Goal: Check status: Check status

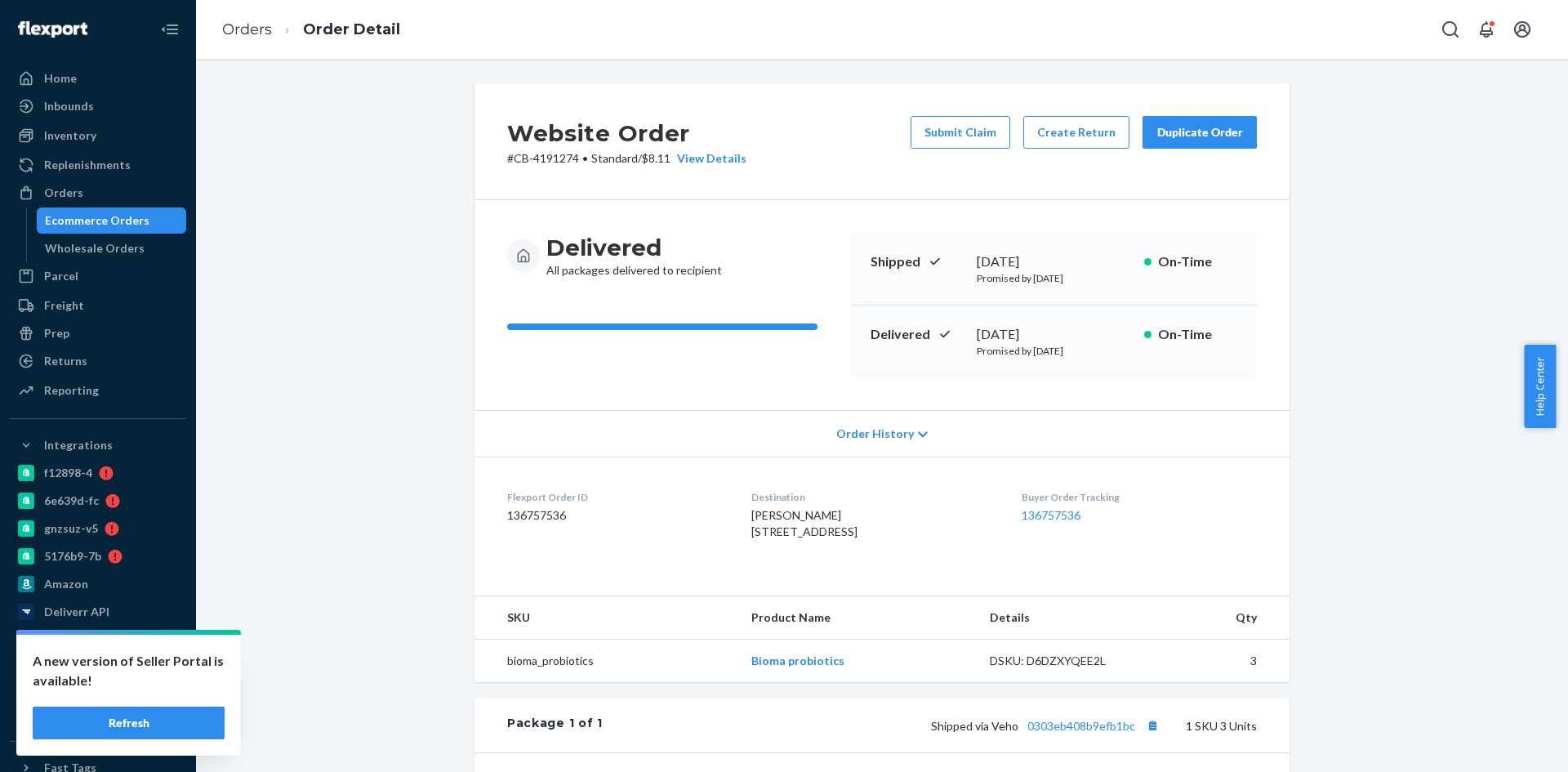
click at [81, 221] on div "Ecommerce Orders" at bounding box center [97, 220] width 105 height 17
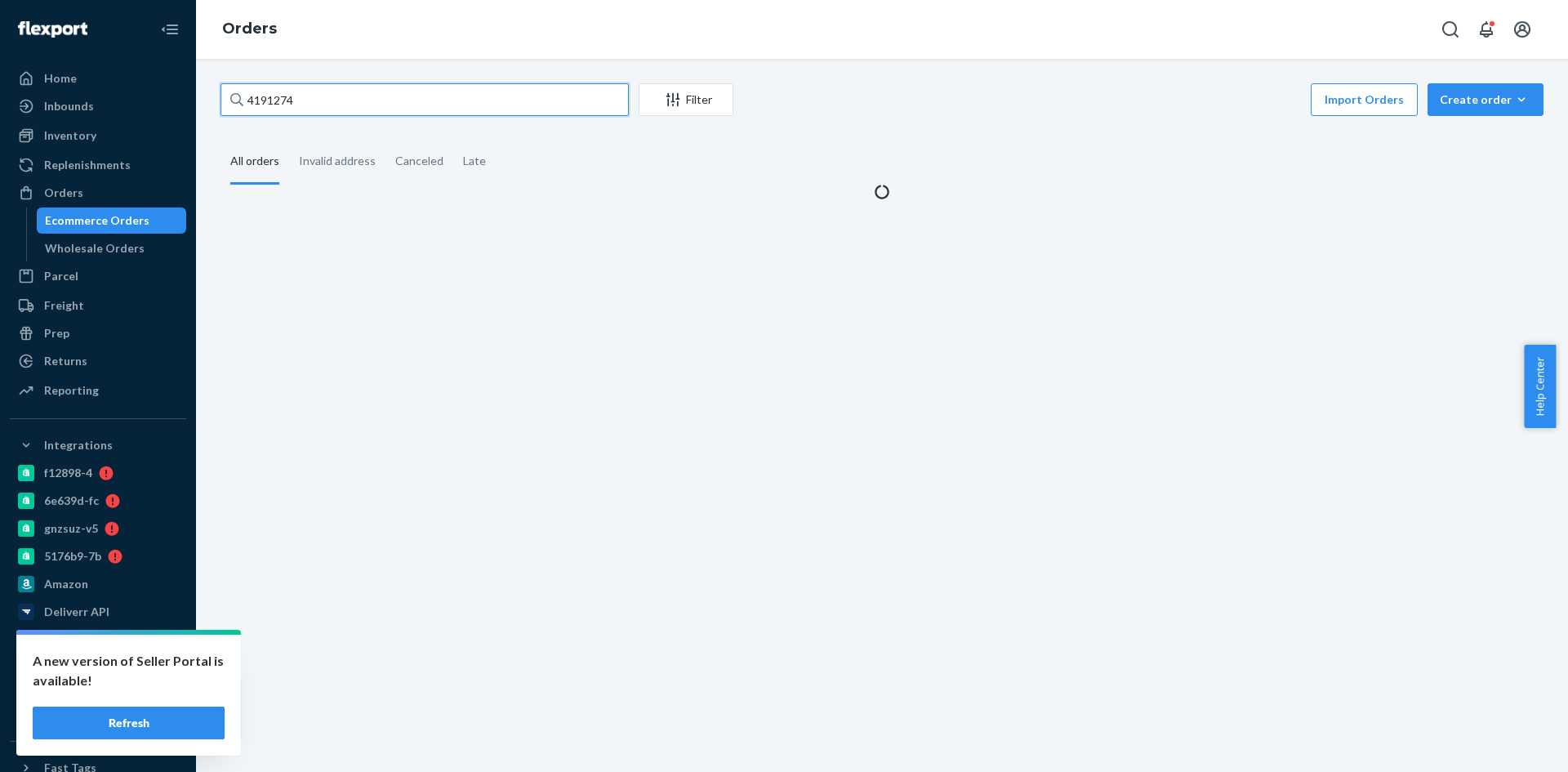
click at [269, 103] on input "4191274" at bounding box center [424, 99] width 408 height 32
paste input "277820"
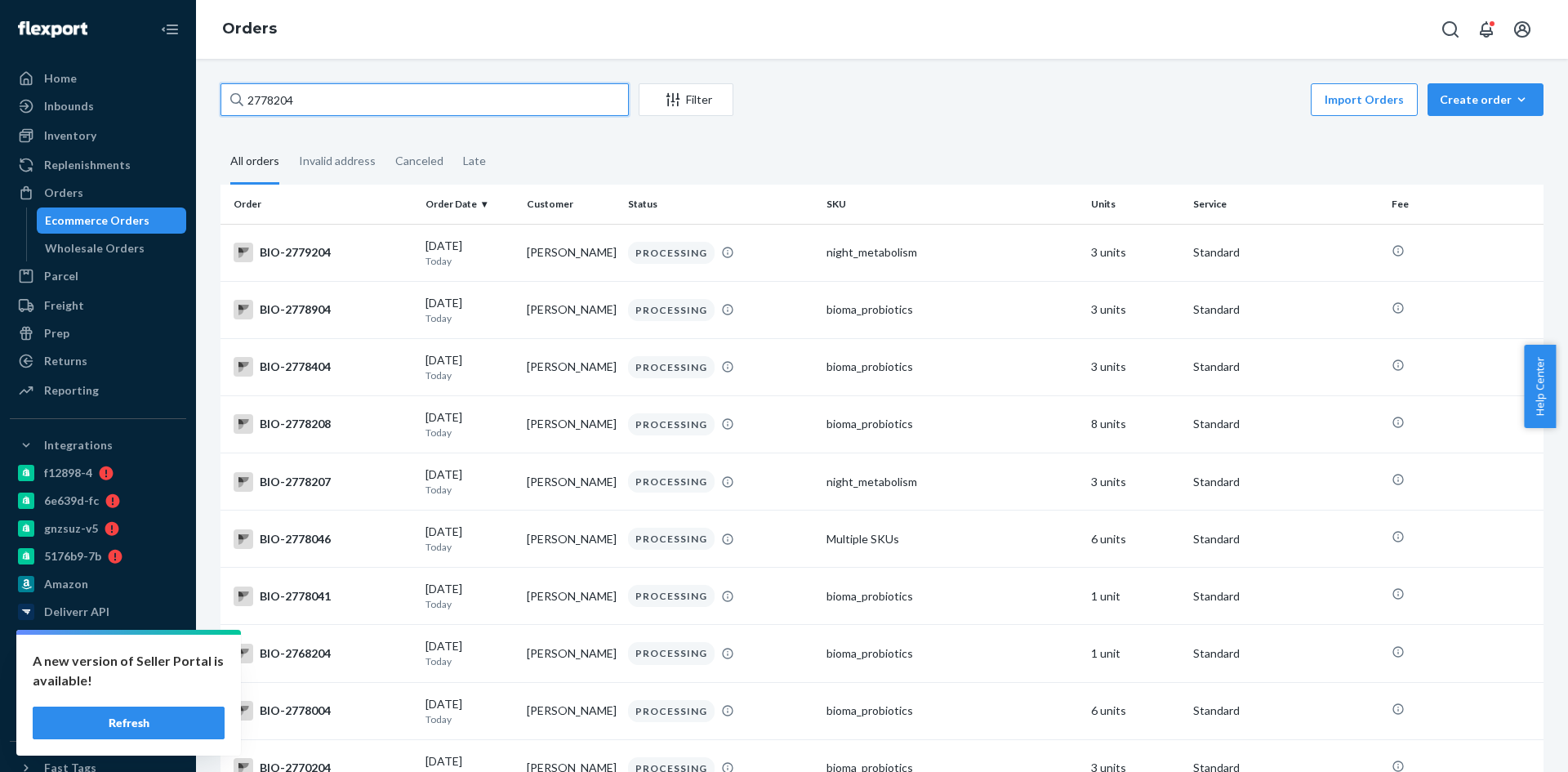
click at [281, 92] on input "2778204" at bounding box center [424, 99] width 408 height 32
paste input "[PERSON_NAME]"
click at [281, 92] on input "2778204" at bounding box center [424, 99] width 408 height 32
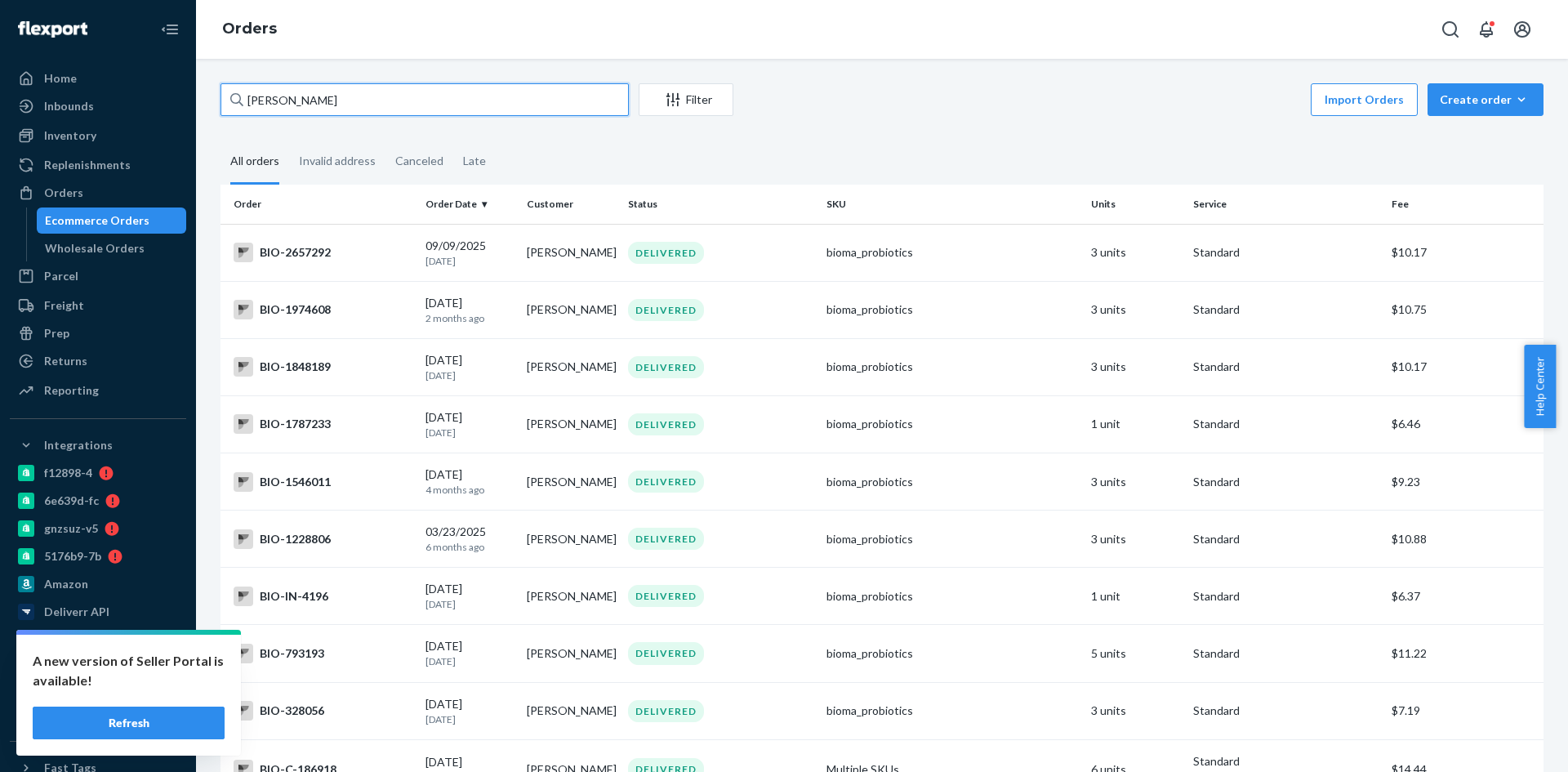
click at [275, 105] on input "[PERSON_NAME]" at bounding box center [424, 99] width 408 height 32
click at [275, 105] on input "Allison Bailey" at bounding box center [424, 99] width 408 height 32
paste input "2773683"
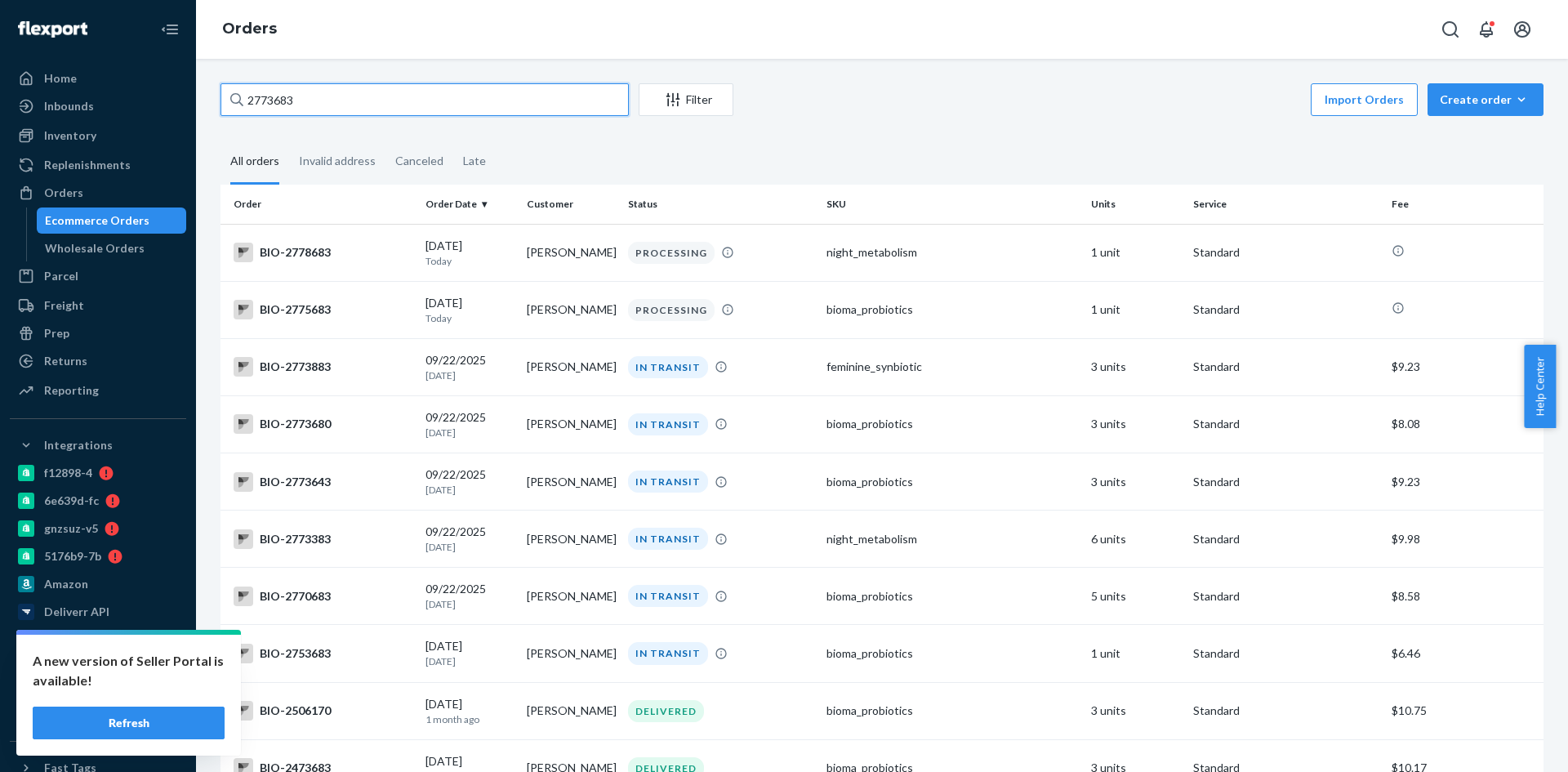
click at [260, 103] on input "2773683" at bounding box center [424, 99] width 408 height 32
click at [266, 90] on input "2773683" at bounding box center [424, 99] width 408 height 32
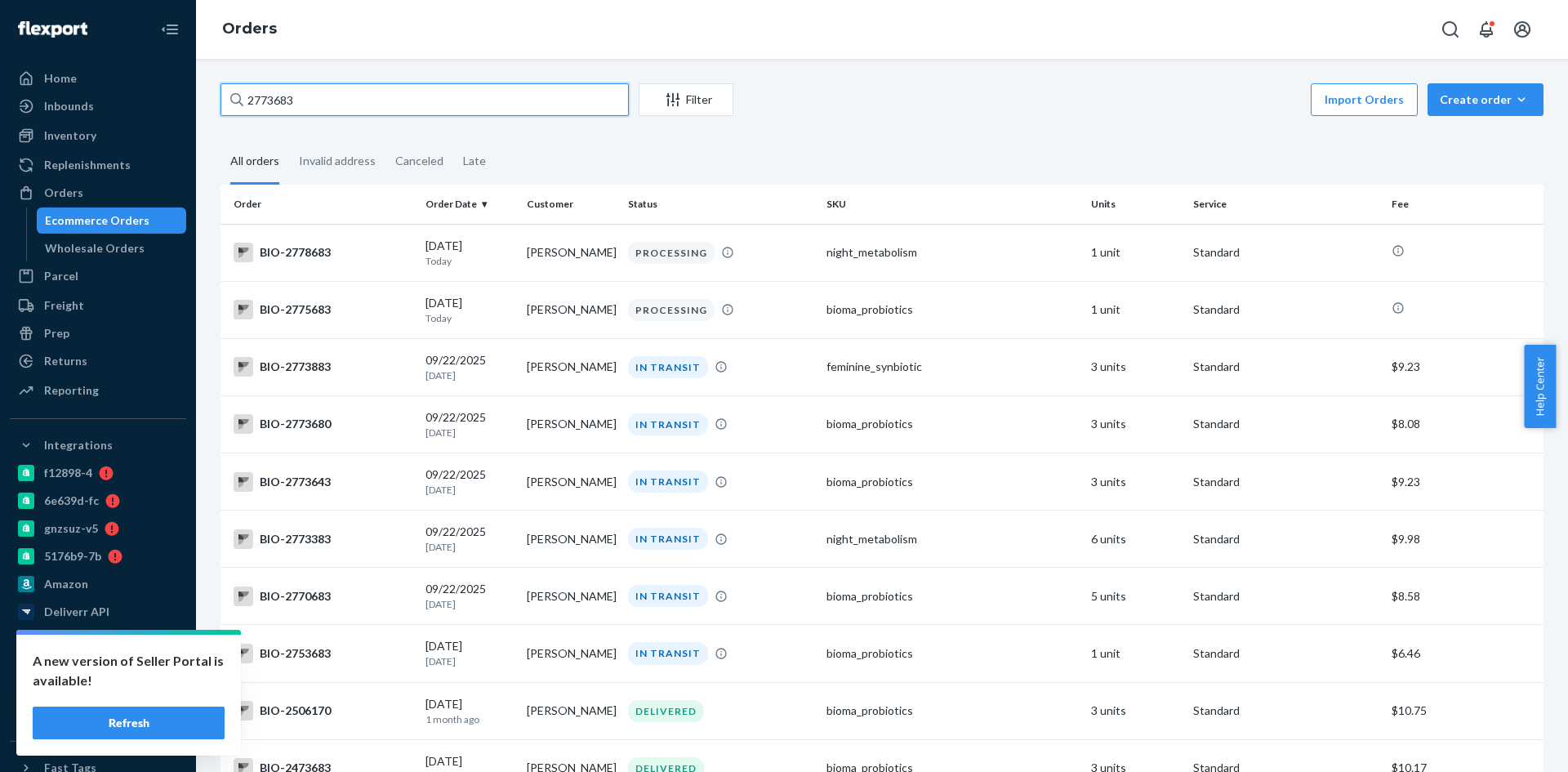
click at [266, 90] on input "2773683" at bounding box center [424, 99] width 408 height 32
paste input "252542"
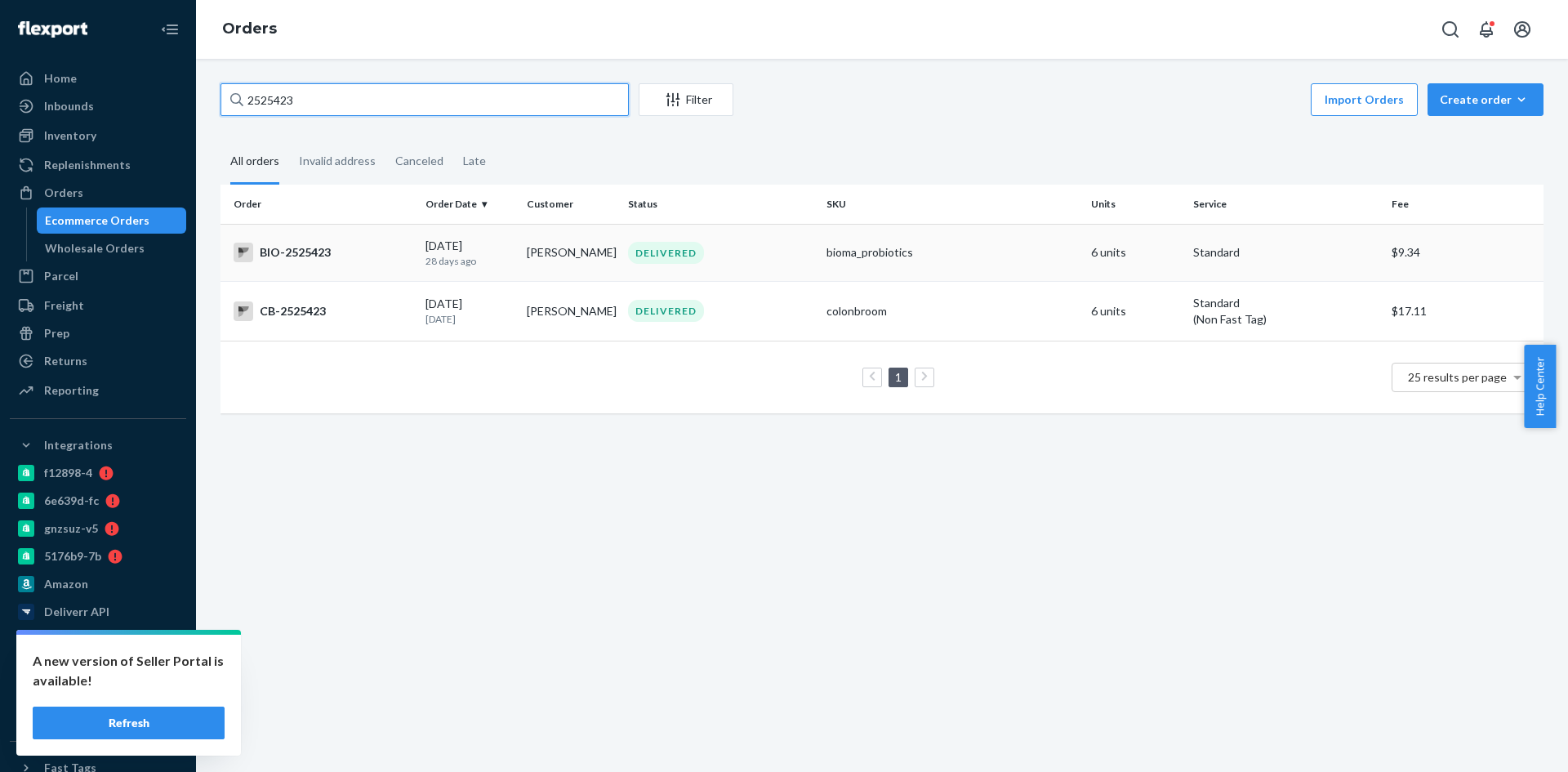
type input "2525423"
click at [293, 255] on div "BIO-2525423" at bounding box center [323, 253] width 179 height 20
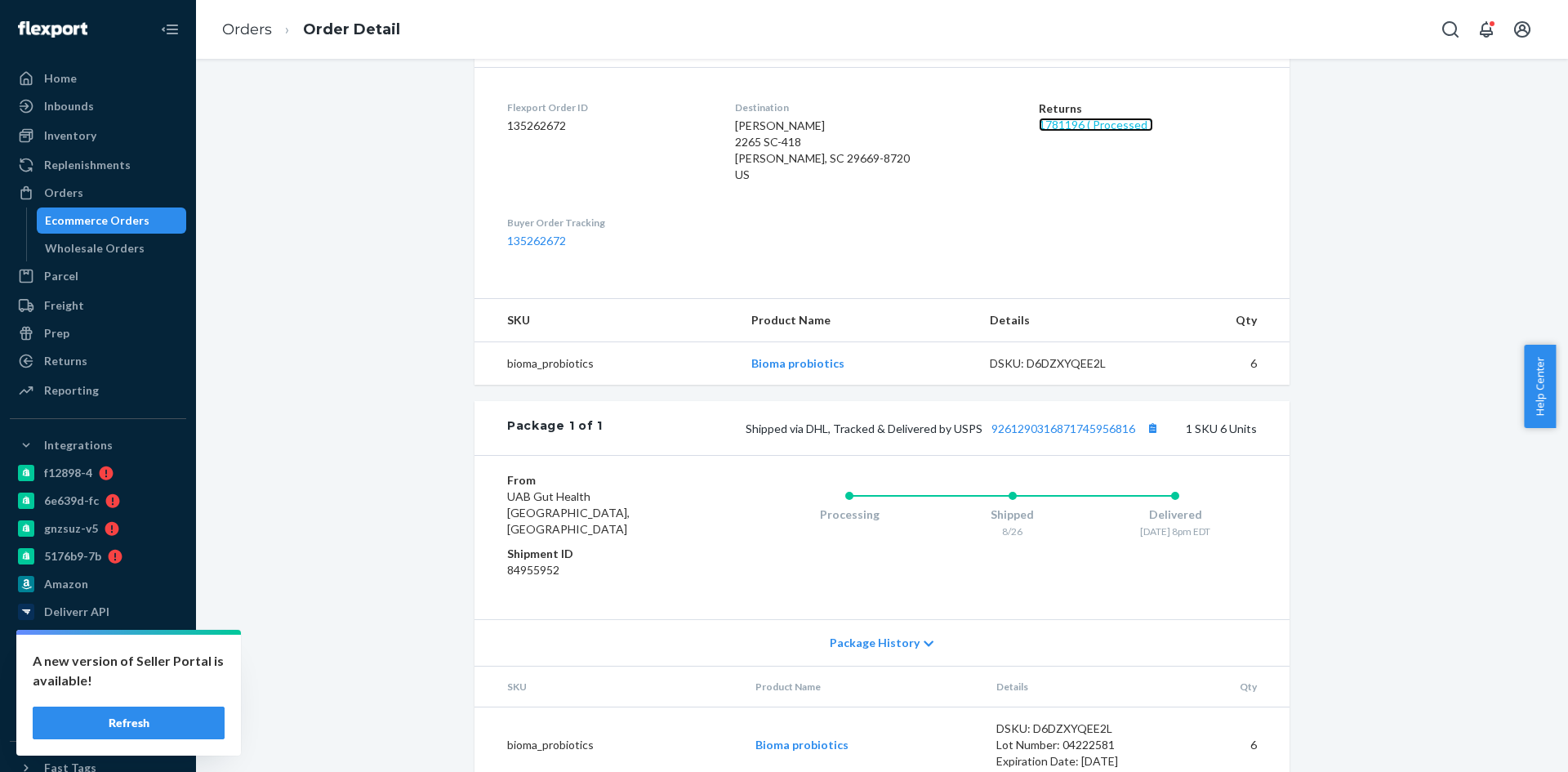
scroll to position [403, 0]
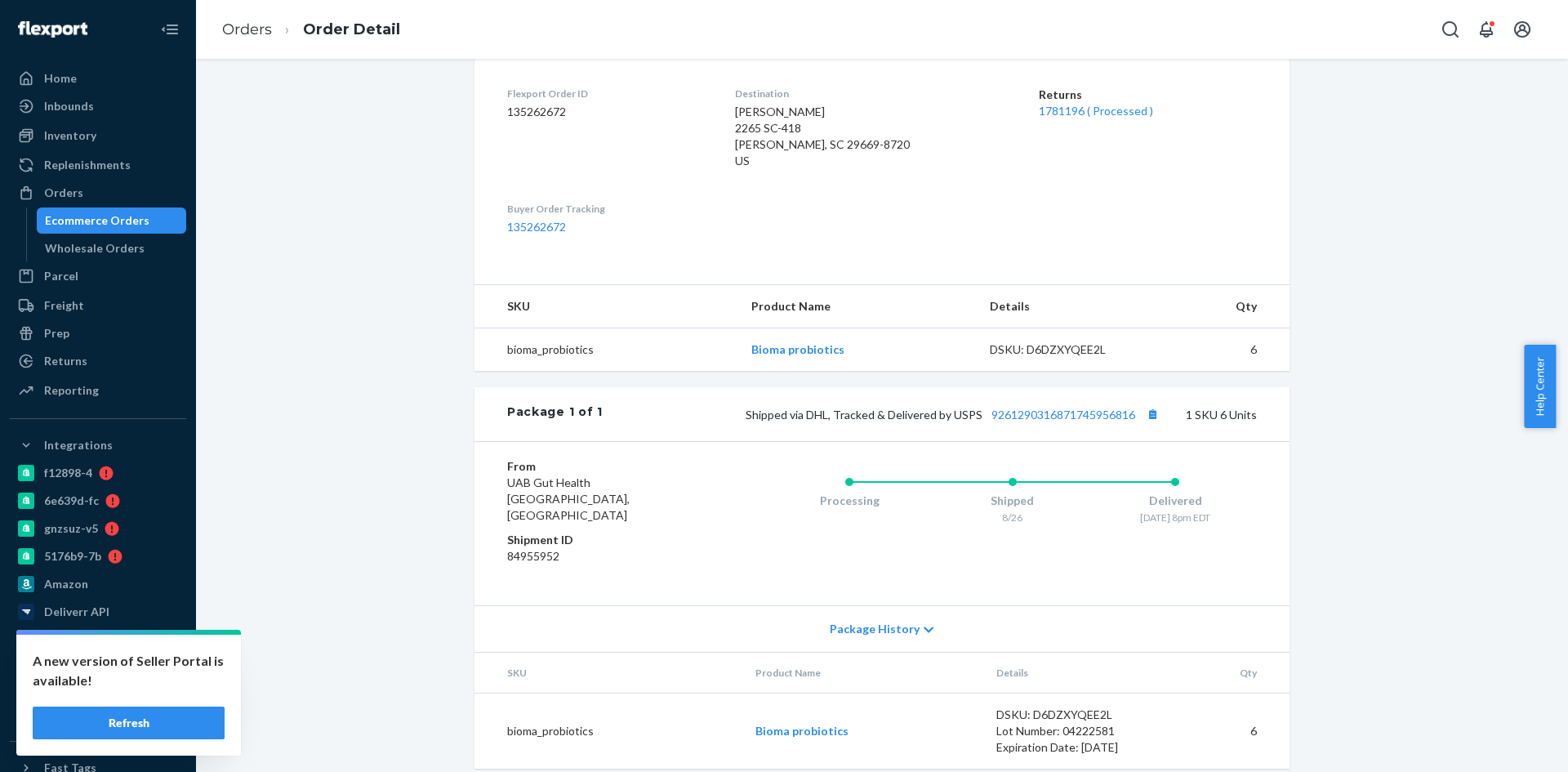
click at [1012, 407] on div "Shipped via DHL, Tracked & Delivered by USPS 9261290316871745956816 1 SKU 6 Uni…" at bounding box center [930, 414] width 654 height 22
click at [1015, 414] on link "9261290316871745956816" at bounding box center [1063, 414] width 144 height 14
